Goal: Find specific page/section

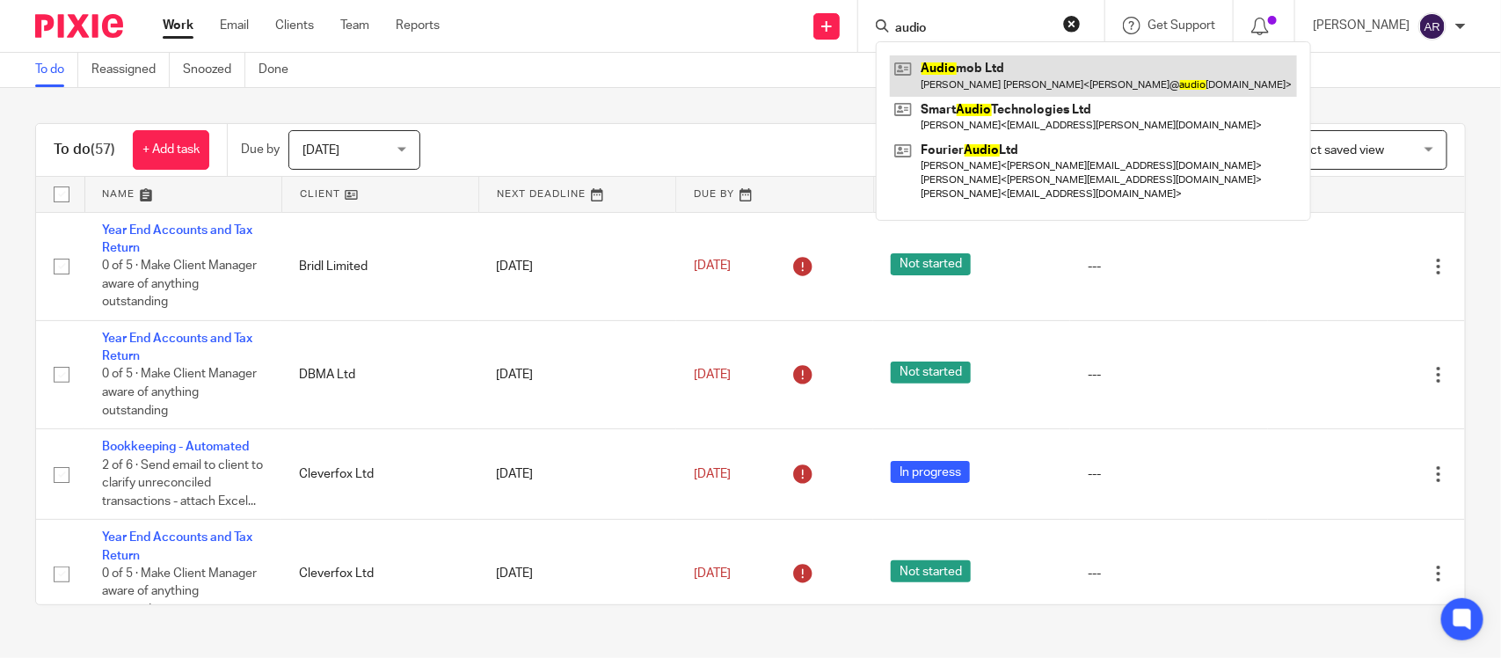
type input "audio"
click at [968, 70] on link at bounding box center [1093, 75] width 407 height 40
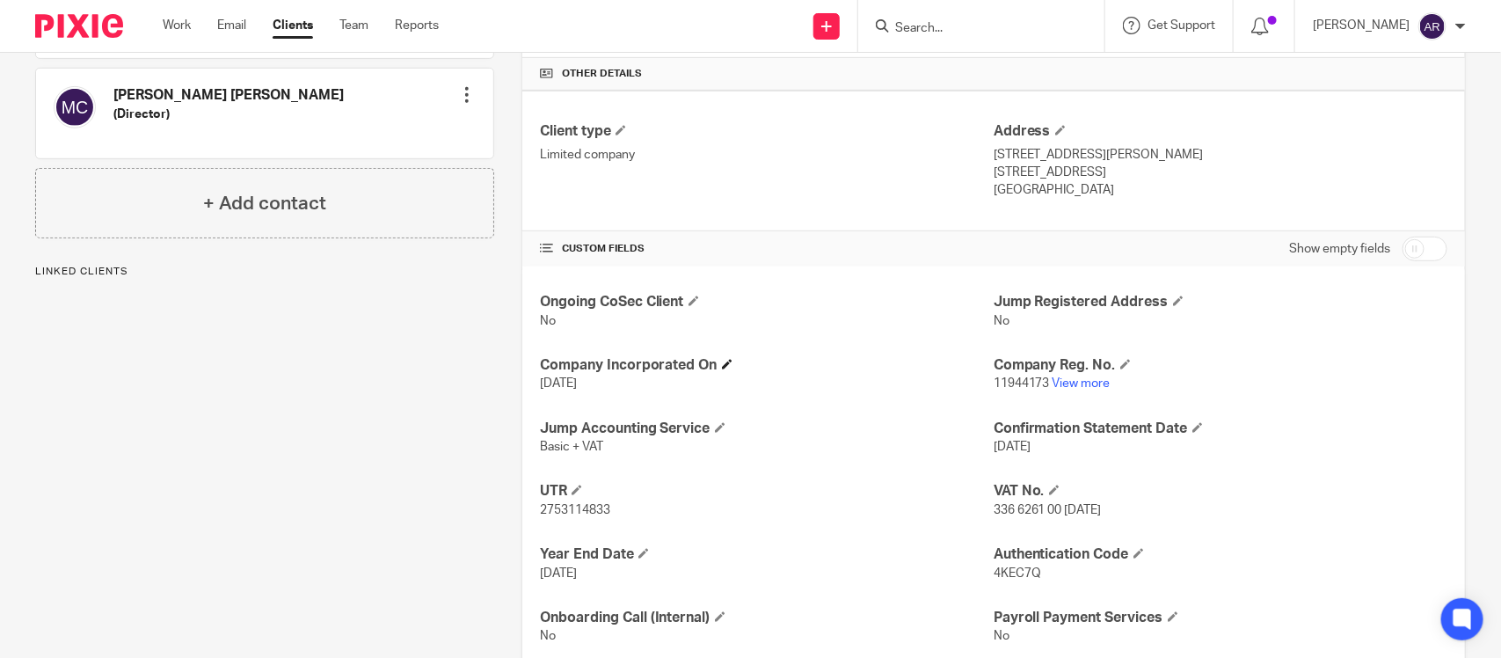
scroll to position [440, 0]
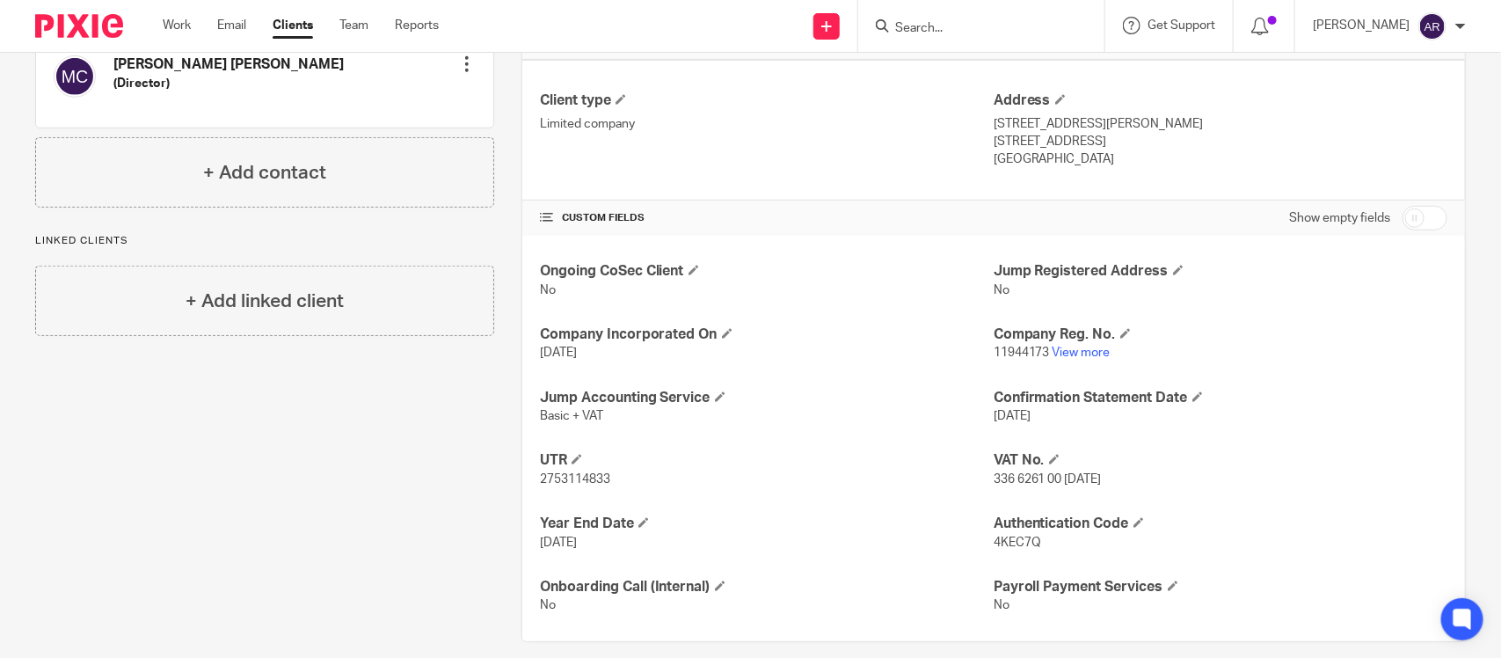
click at [894, 18] on form at bounding box center [986, 26] width 187 height 22
click at [893, 35] on input "Search" at bounding box center [972, 29] width 158 height 16
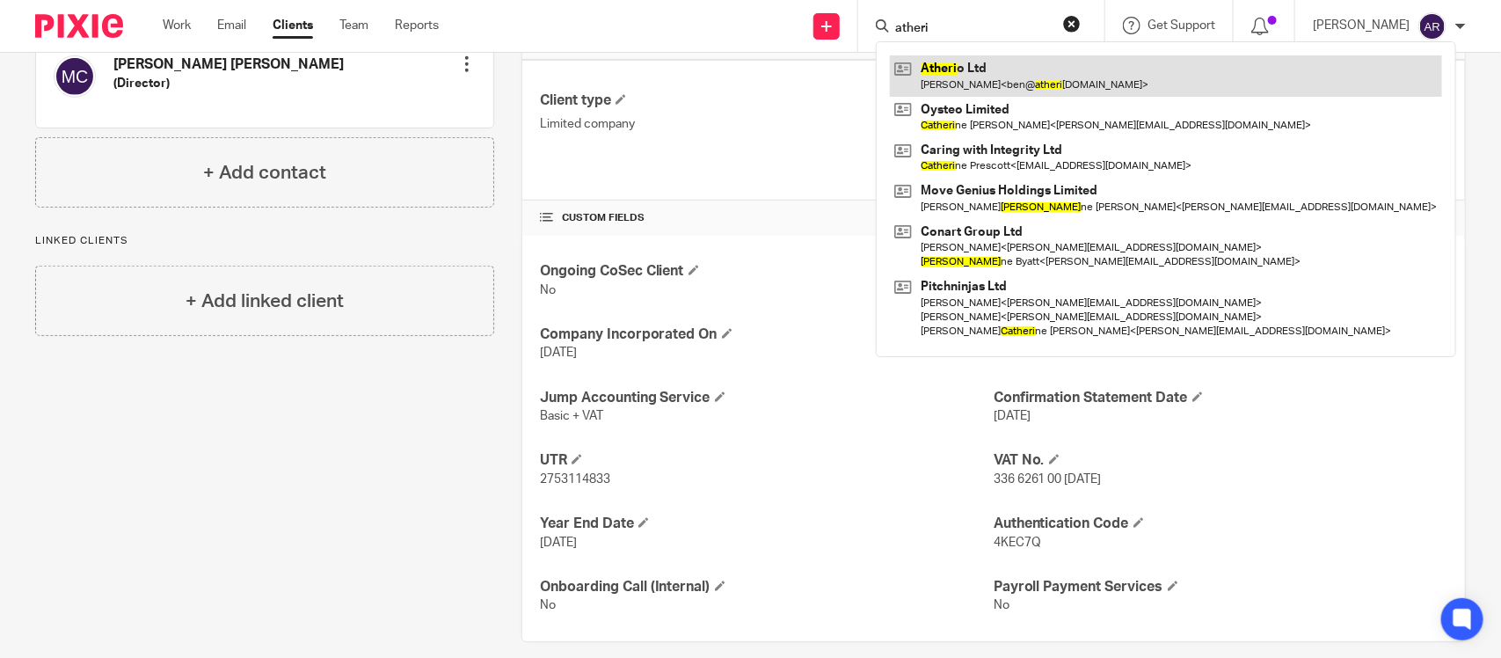
type input "atheri"
click at [915, 80] on link at bounding box center [1166, 75] width 552 height 40
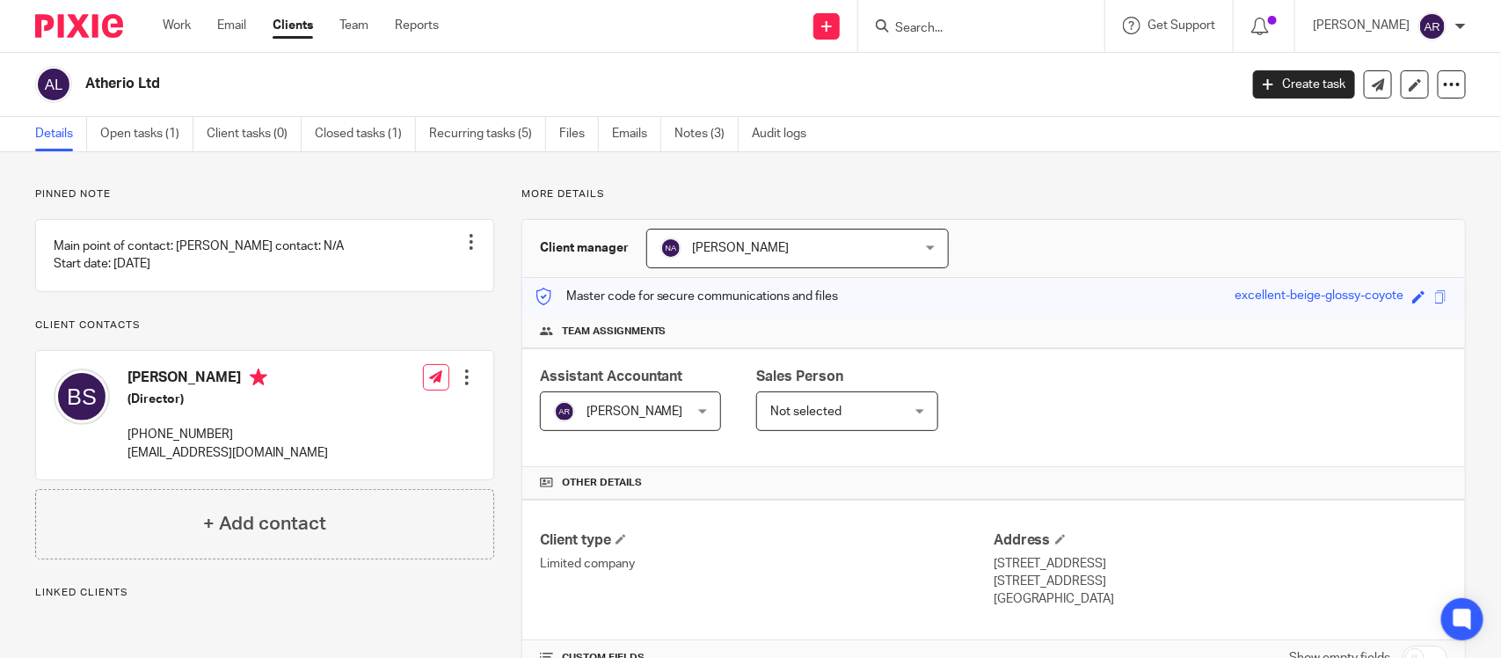
click at [416, 194] on p "Pinned note" at bounding box center [264, 194] width 459 height 14
click at [966, 196] on p "More details" at bounding box center [993, 194] width 945 height 14
click at [876, 5] on div at bounding box center [981, 26] width 246 height 52
click at [893, 23] on input "Search" at bounding box center [972, 29] width 158 height 16
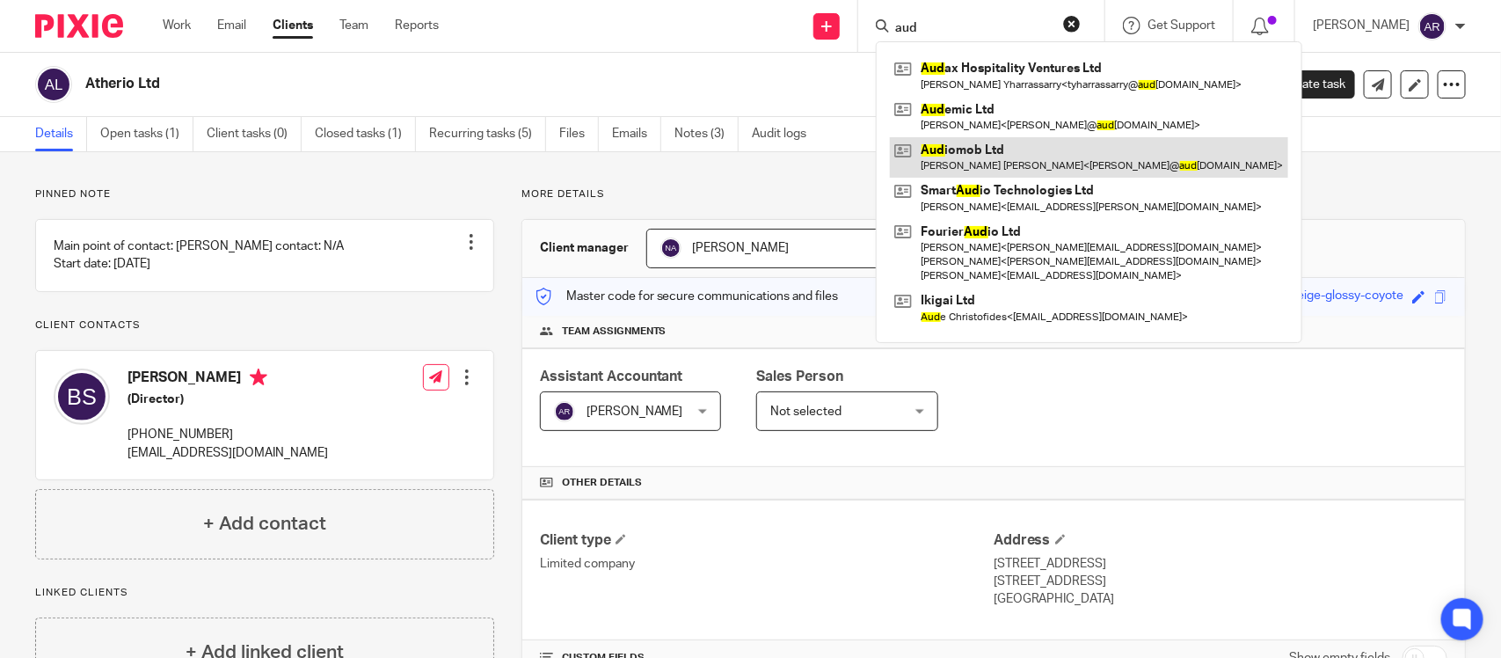
type input "aud"
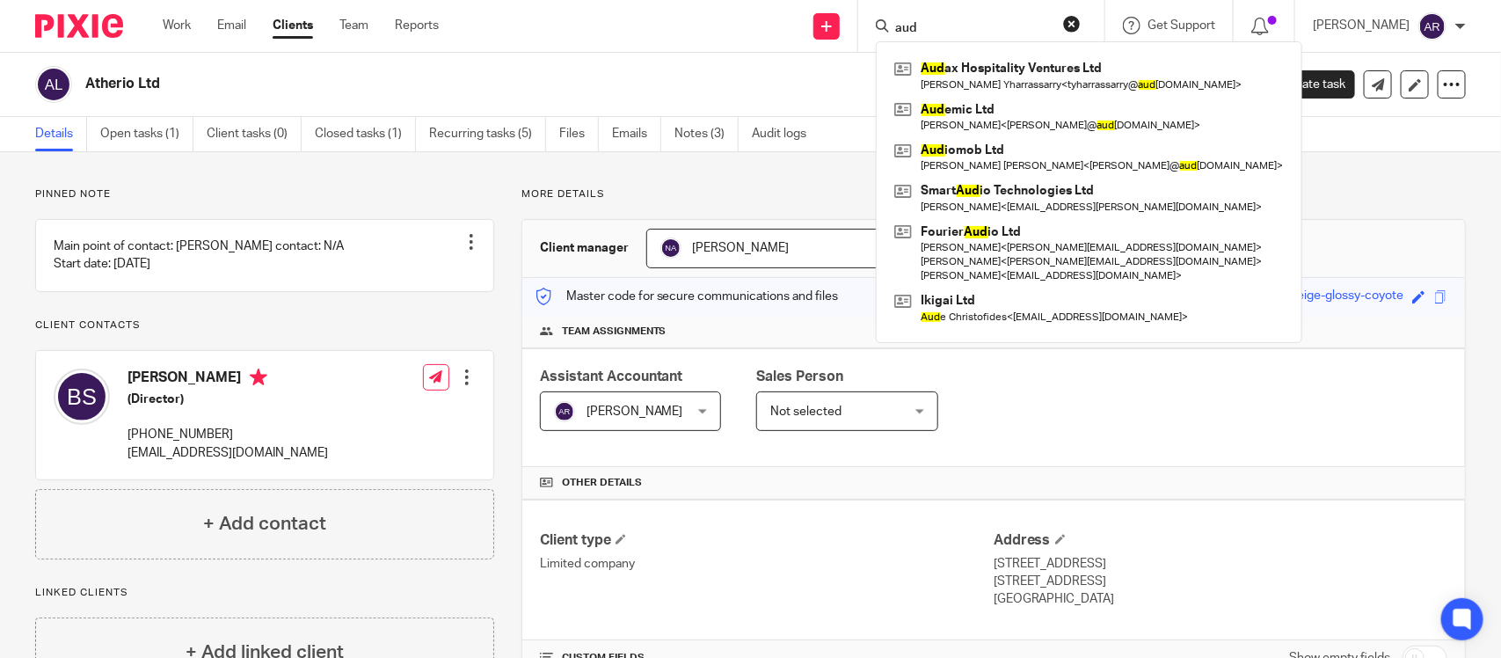
click at [1083, 529] on div "Client type Limited company Address 34 Watcombe Road Bournemouth, BH6 3LU Unite…" at bounding box center [993, 570] width 943 height 141
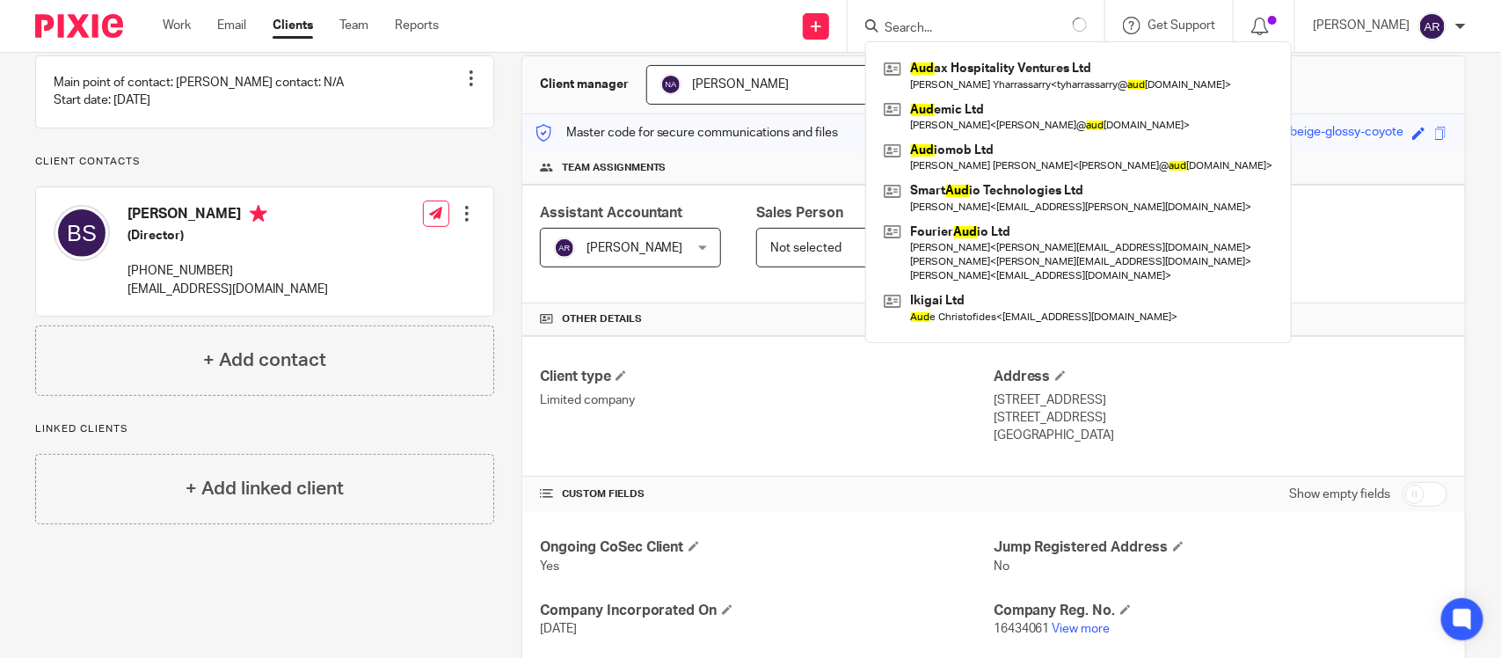
scroll to position [164, 0]
click at [1070, 622] on link "View more" at bounding box center [1082, 628] width 58 height 12
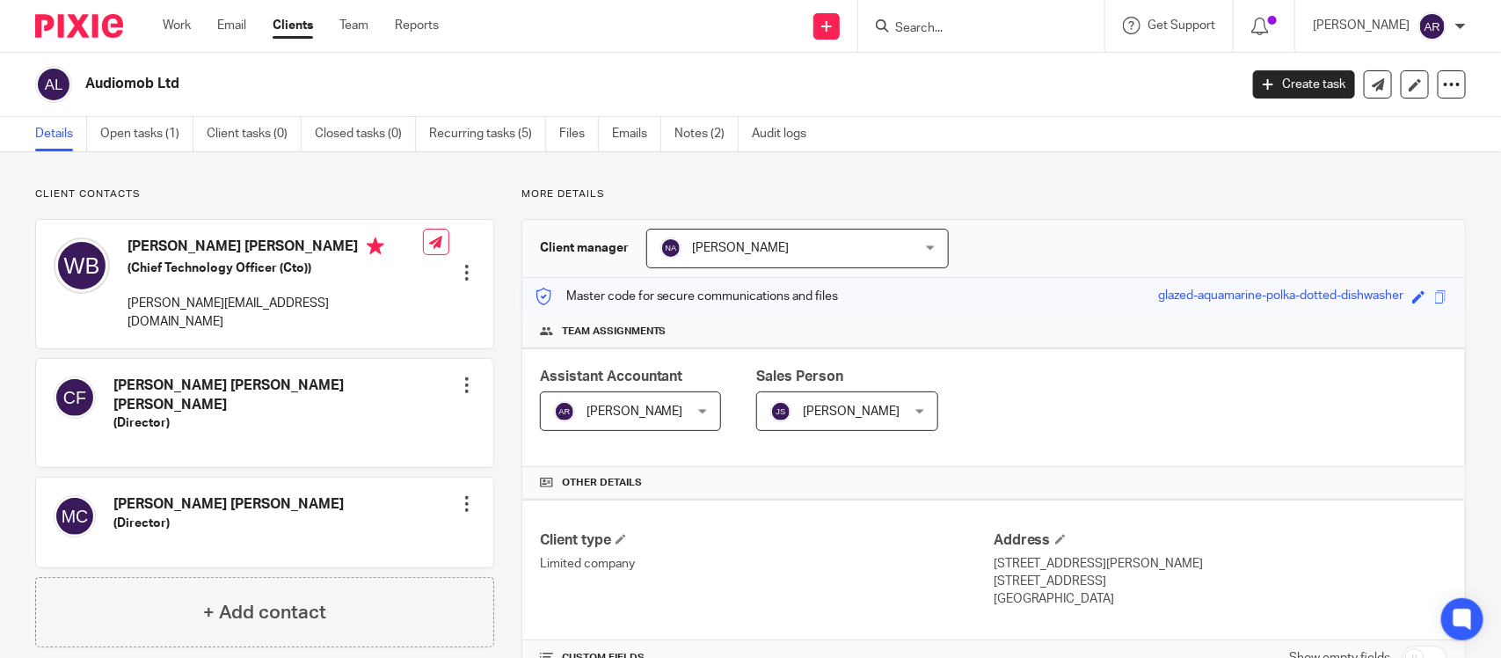
scroll to position [460, 0]
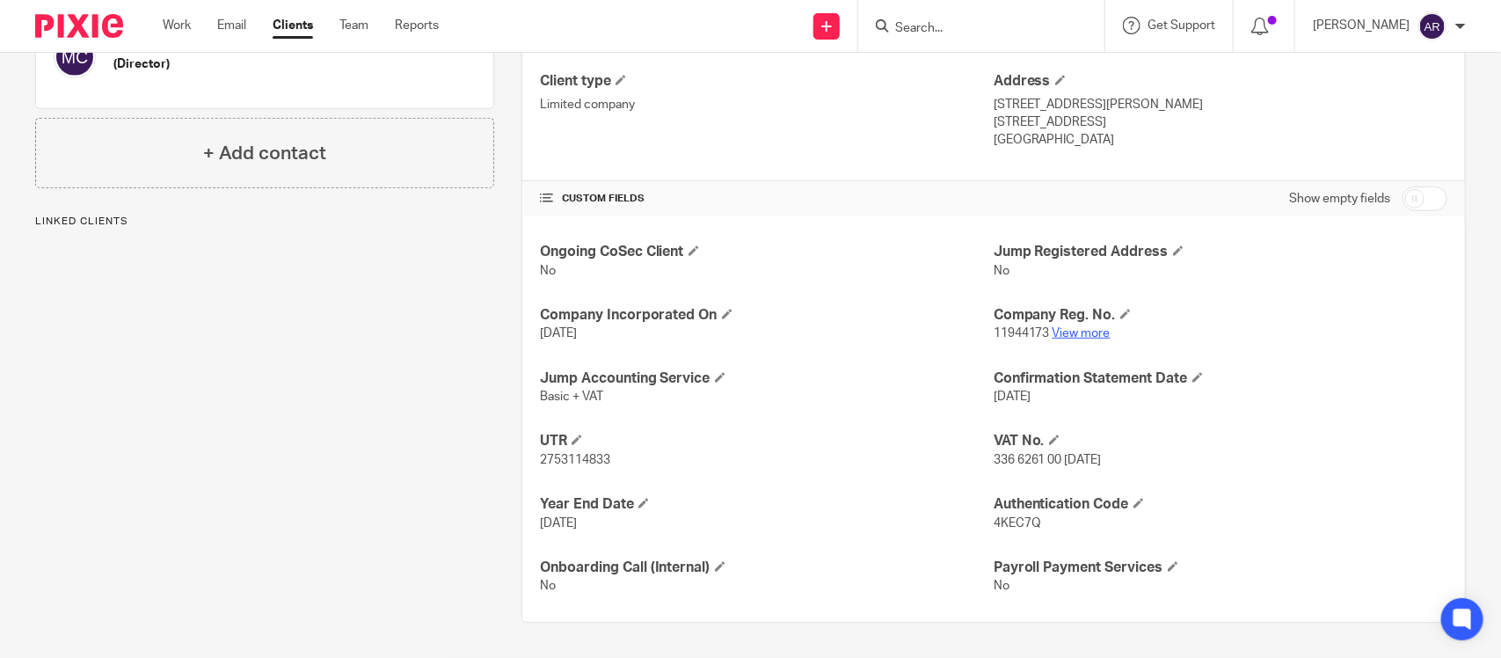
click at [1055, 334] on link "View more" at bounding box center [1082, 333] width 58 height 12
